Goal: Task Accomplishment & Management: Manage account settings

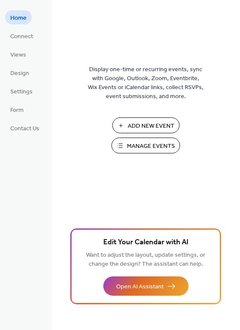
click at [141, 151] on span "Manage Events" at bounding box center [151, 146] width 48 height 9
click at [141, 146] on span "Manage Events" at bounding box center [151, 146] width 48 height 9
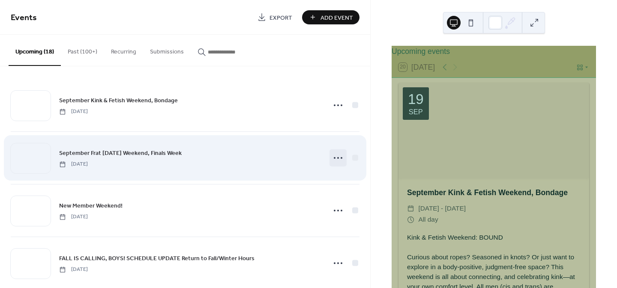
click at [335, 158] on icon at bounding box center [338, 158] width 14 height 14
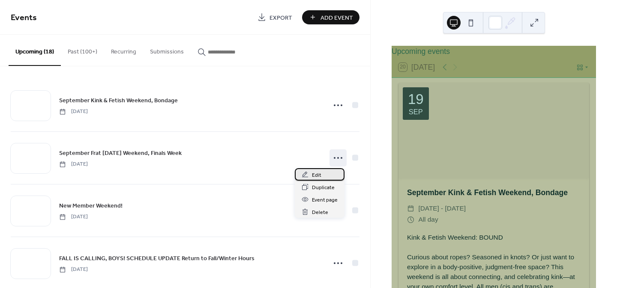
click at [314, 176] on span "Edit" at bounding box center [316, 175] width 9 height 9
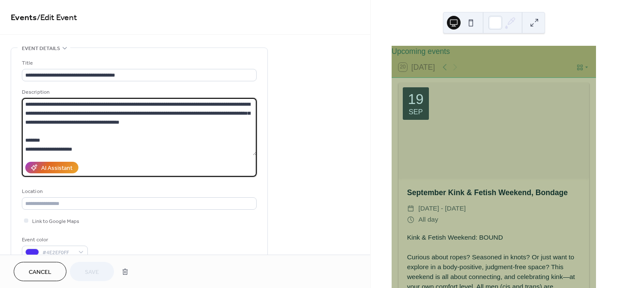
click at [104, 117] on textarea at bounding box center [139, 126] width 235 height 57
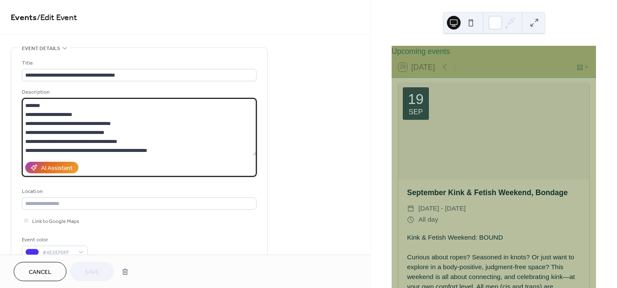
scroll to position [44, 0]
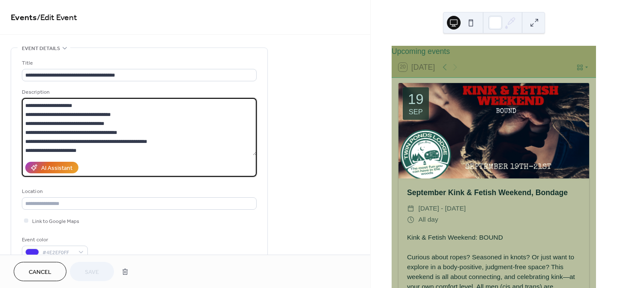
click at [114, 123] on textarea at bounding box center [139, 126] width 235 height 57
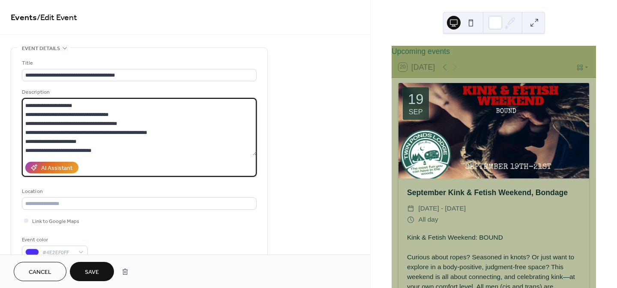
click at [140, 125] on textarea at bounding box center [139, 126] width 235 height 57
click at [120, 114] on textarea at bounding box center [139, 126] width 235 height 57
drag, startPoint x: 136, startPoint y: 124, endPoint x: 27, endPoint y: 123, distance: 109.3
click at [27, 123] on textarea at bounding box center [139, 126] width 235 height 57
click at [150, 137] on textarea at bounding box center [139, 126] width 235 height 57
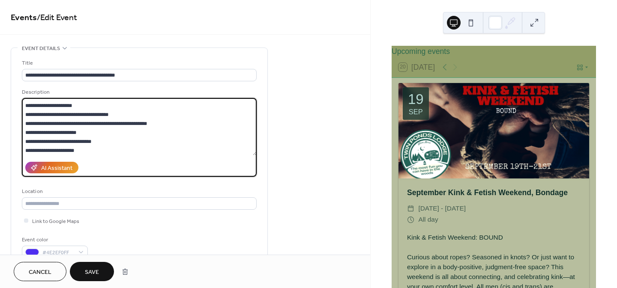
scroll to position [53, 0]
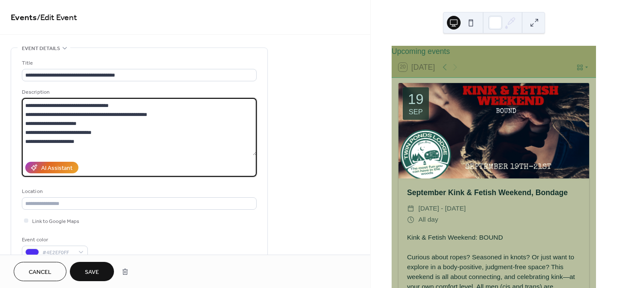
drag, startPoint x: 105, startPoint y: 131, endPoint x: 23, endPoint y: 135, distance: 82.4
click at [23, 135] on textarea at bounding box center [139, 126] width 235 height 57
click at [120, 130] on textarea at bounding box center [139, 126] width 235 height 57
click at [93, 143] on textarea at bounding box center [139, 126] width 235 height 57
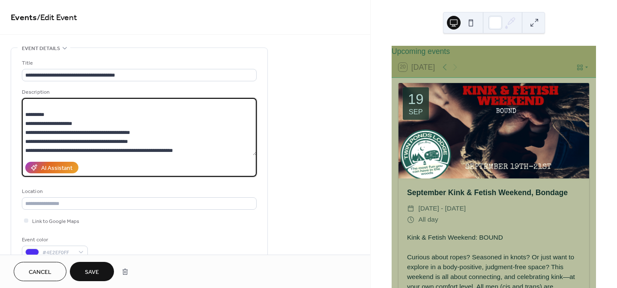
scroll to position [107, 0]
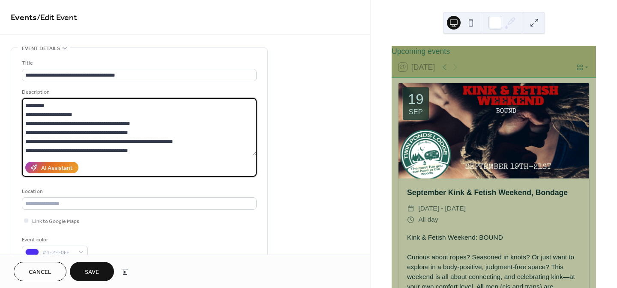
drag, startPoint x: 138, startPoint y: 123, endPoint x: 24, endPoint y: 127, distance: 114.5
click at [24, 127] on textarea at bounding box center [139, 126] width 235 height 57
drag, startPoint x: 162, startPoint y: 133, endPoint x: 24, endPoint y: 130, distance: 138.5
click at [24, 130] on textarea at bounding box center [139, 126] width 235 height 57
click at [96, 133] on textarea at bounding box center [139, 126] width 235 height 57
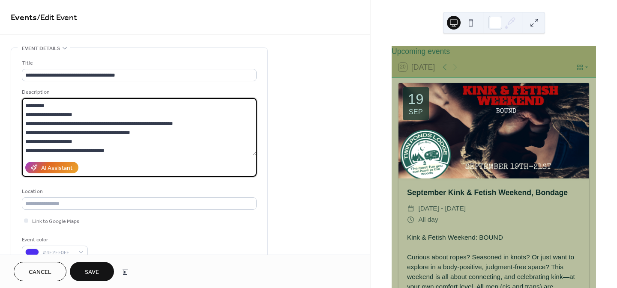
click at [144, 131] on textarea at bounding box center [139, 126] width 235 height 57
click at [89, 141] on textarea at bounding box center [139, 126] width 235 height 57
drag, startPoint x: 89, startPoint y: 141, endPoint x: 24, endPoint y: 138, distance: 64.4
click at [24, 138] on textarea at bounding box center [139, 126] width 235 height 57
click at [93, 151] on textarea at bounding box center [139, 126] width 235 height 57
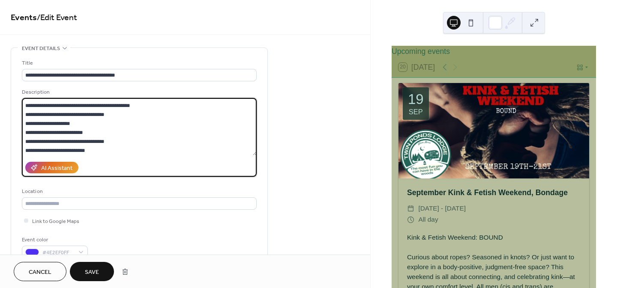
scroll to position [143, 0]
drag, startPoint x: 123, startPoint y: 131, endPoint x: 18, endPoint y: 125, distance: 105.6
click at [18, 125] on div "**********" at bounding box center [139, 156] width 256 height 217
click at [101, 153] on textarea at bounding box center [139, 126] width 235 height 57
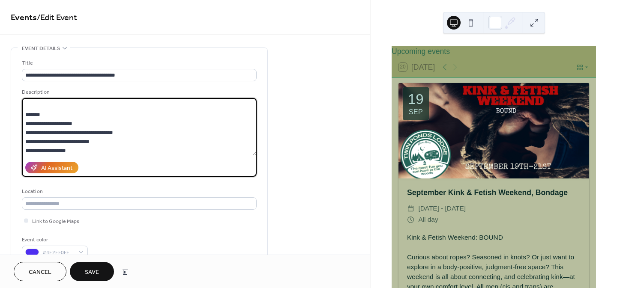
scroll to position [206, 0]
drag, startPoint x: 123, startPoint y: 124, endPoint x: 14, endPoint y: 126, distance: 108.9
click at [14, 126] on div "**********" at bounding box center [139, 156] width 256 height 217
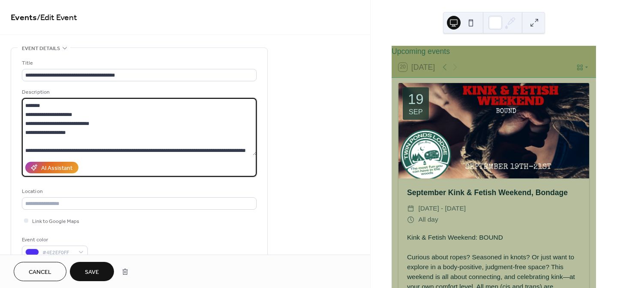
click at [112, 140] on textarea at bounding box center [139, 126] width 235 height 57
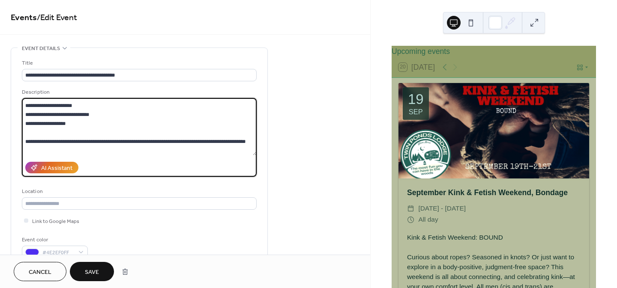
scroll to position [233, 0]
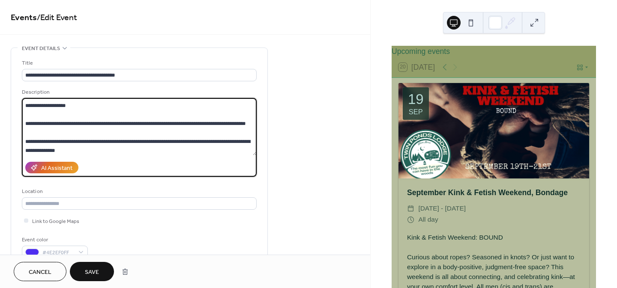
drag, startPoint x: 149, startPoint y: 139, endPoint x: 49, endPoint y: 144, distance: 99.5
click at [49, 144] on textarea at bounding box center [139, 126] width 235 height 57
type textarea "**********"
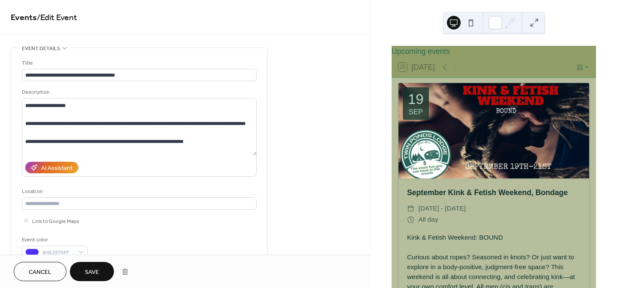
click at [93, 273] on span "Save" at bounding box center [92, 272] width 14 height 9
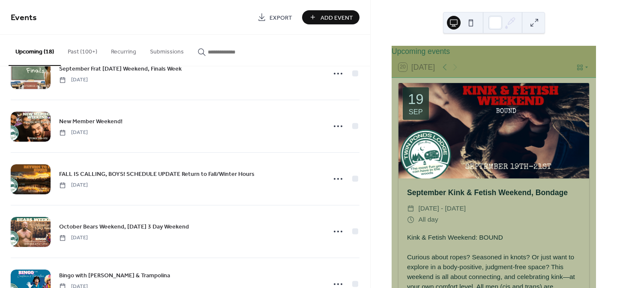
scroll to position [62, 0]
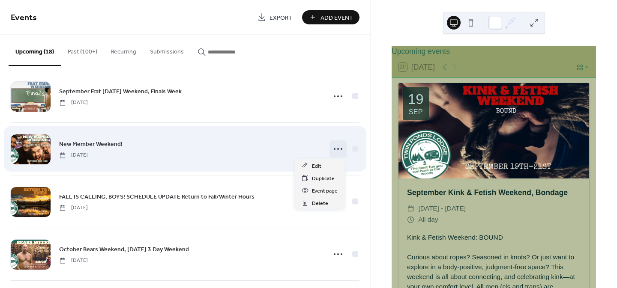
click at [331, 150] on icon at bounding box center [338, 149] width 14 height 14
click at [199, 136] on div "New Member Weekend! [DATE]" at bounding box center [185, 149] width 349 height 52
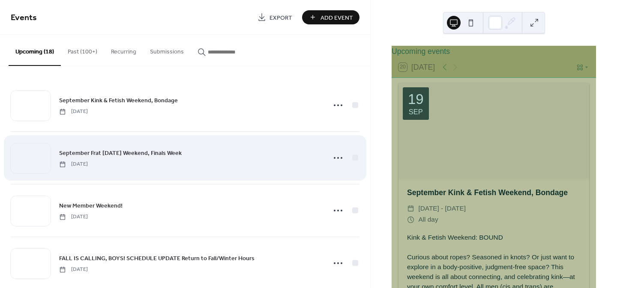
click at [117, 154] on span "September Frat [DATE] Weekend, Finals Week" at bounding box center [120, 153] width 123 height 9
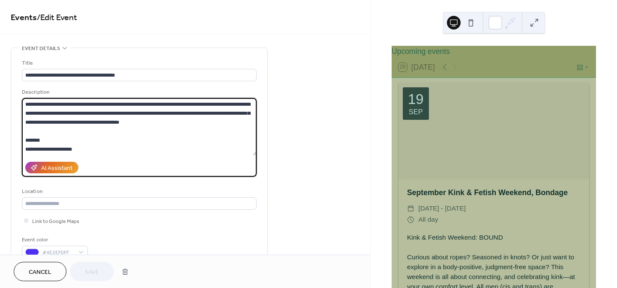
click at [183, 138] on textarea at bounding box center [139, 126] width 235 height 57
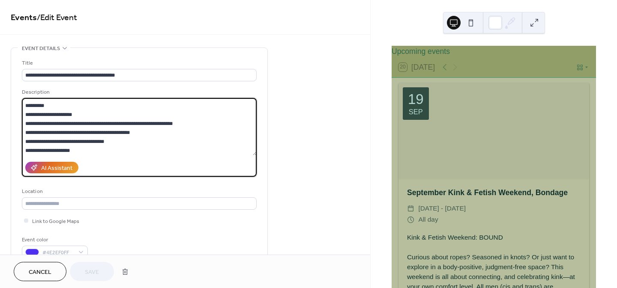
scroll to position [116, 0]
